Goal: Information Seeking & Learning: Learn about a topic

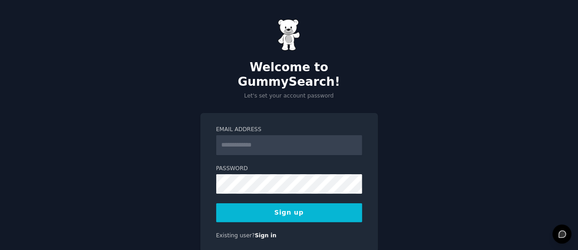
click at [234, 135] on input "Email Address" at bounding box center [289, 145] width 146 height 20
type input "**********"
click at [294, 203] on button "Sign up" at bounding box center [289, 212] width 146 height 19
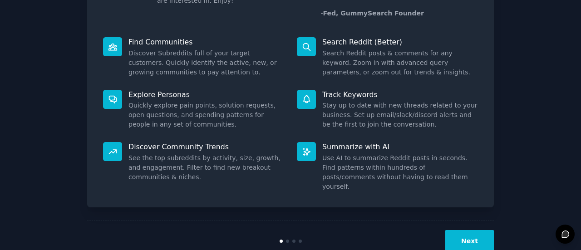
scroll to position [104, 0]
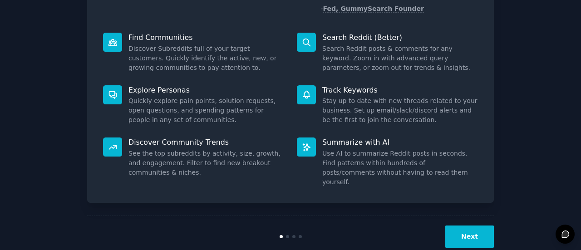
click at [461, 225] on button "Next" at bounding box center [469, 236] width 49 height 22
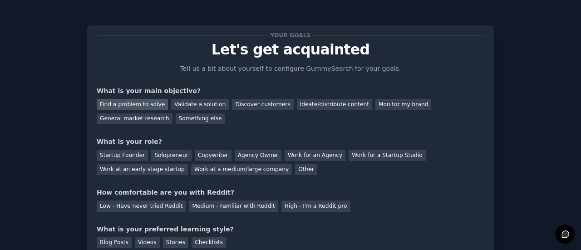
click at [146, 105] on div "Find a problem to solve" at bounding box center [132, 104] width 71 height 11
click at [166, 154] on div "Solopreneur" at bounding box center [171, 155] width 40 height 11
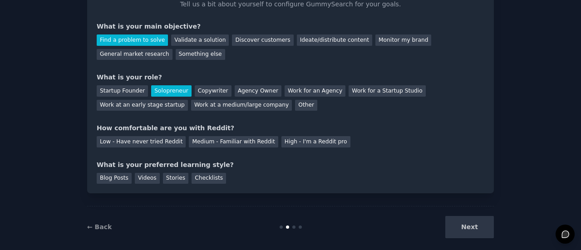
scroll to position [74, 0]
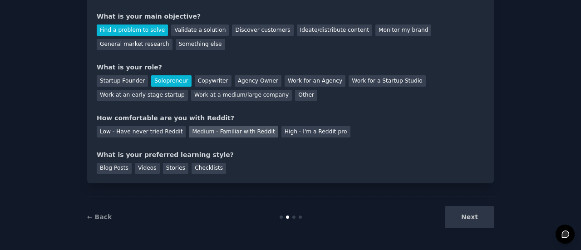
click at [200, 133] on div "Medium - Familiar with Reddit" at bounding box center [233, 131] width 89 height 11
click at [167, 169] on div "Stories" at bounding box center [175, 168] width 25 height 11
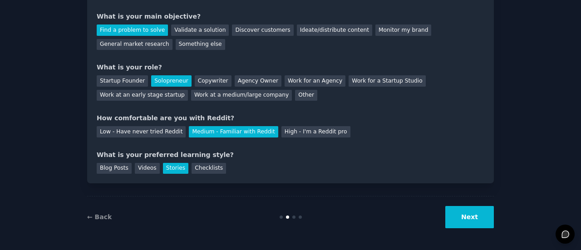
click at [471, 211] on button "Next" at bounding box center [469, 217] width 49 height 22
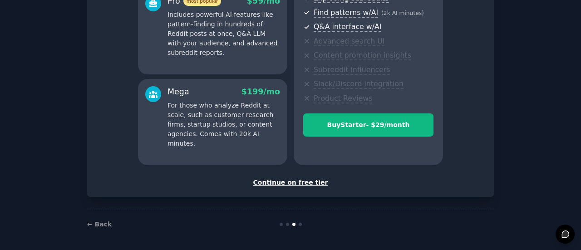
scroll to position [184, 0]
click at [314, 181] on div "Continue on free tier" at bounding box center [290, 182] width 387 height 10
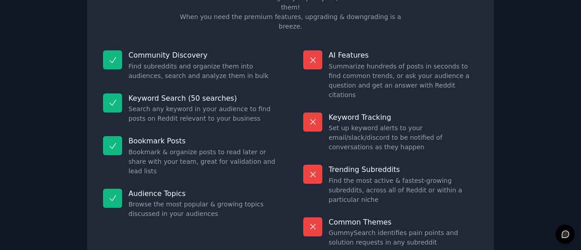
scroll to position [91, 0]
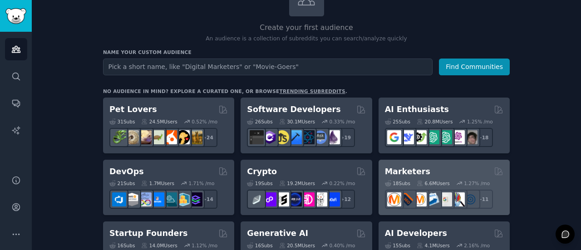
scroll to position [91, 0]
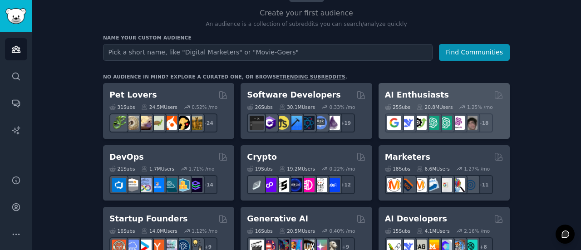
click at [428, 94] on h2 "AI Enthusiasts" at bounding box center [417, 94] width 64 height 11
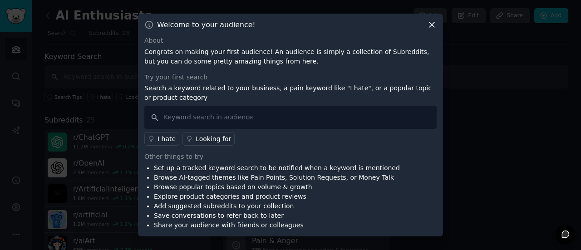
click at [460, 111] on div at bounding box center [290, 125] width 581 height 250
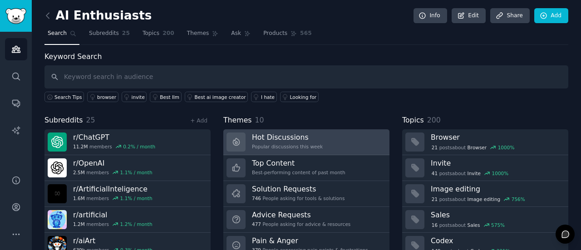
click at [309, 135] on h3 "Hot Discussions" at bounding box center [287, 137] width 71 height 10
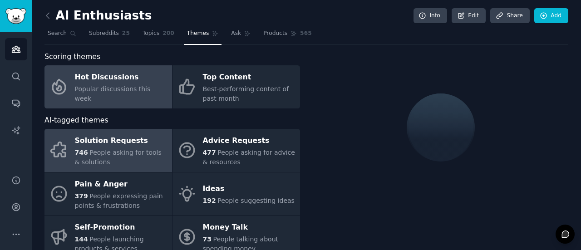
click at [96, 146] on div "Solution Requests" at bounding box center [121, 141] width 93 height 15
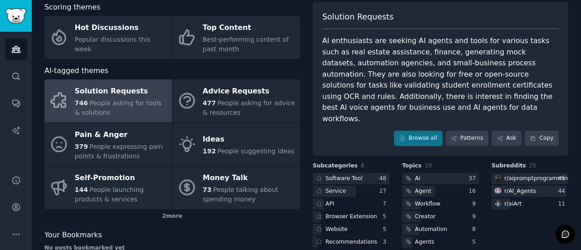
scroll to position [9, 0]
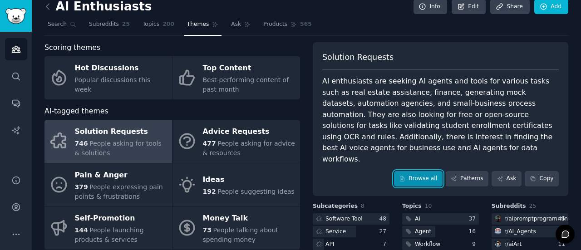
click at [429, 171] on link "Browse all" at bounding box center [418, 178] width 49 height 15
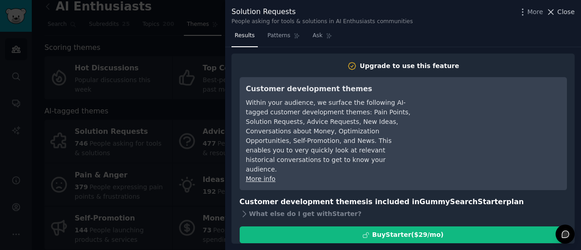
click at [550, 11] on icon at bounding box center [551, 12] width 10 height 10
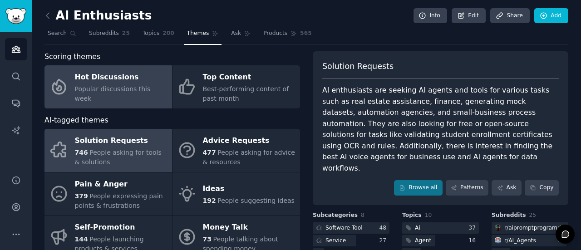
click at [117, 92] on span "Popular discussions this week" at bounding box center [113, 93] width 76 height 17
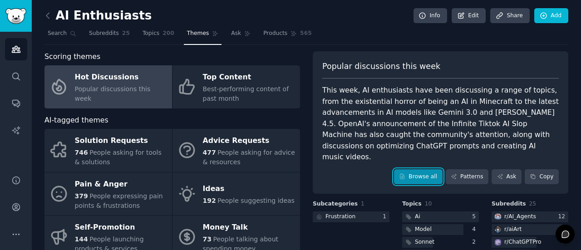
click at [419, 169] on link "Browse all" at bounding box center [418, 176] width 49 height 15
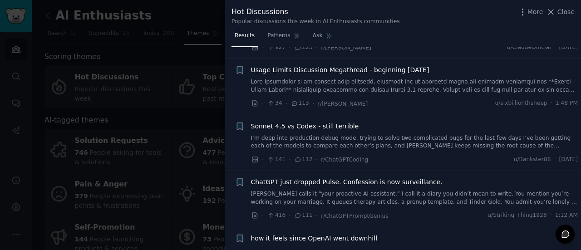
scroll to position [136, 0]
